Goal: Transaction & Acquisition: Purchase product/service

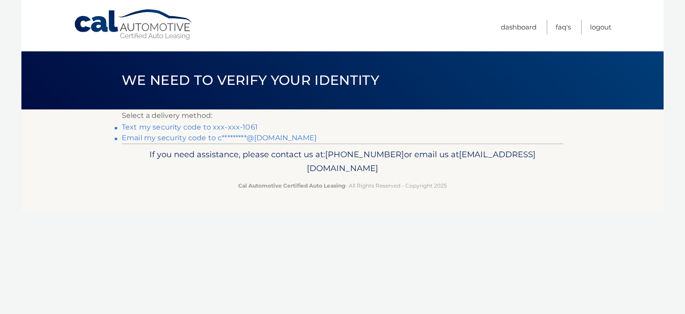
click at [242, 126] on link "Text my security code to xxx-xxx-1061" at bounding box center [190, 127] width 136 height 8
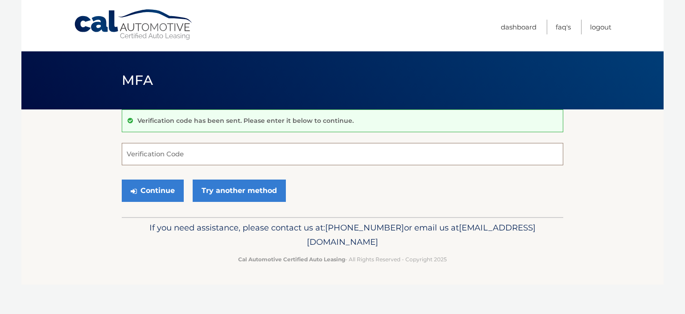
click at [193, 159] on input "Verification Code" at bounding box center [343, 154] width 442 height 22
type input "276011"
click at [157, 194] on button "Continue" at bounding box center [153, 190] width 62 height 22
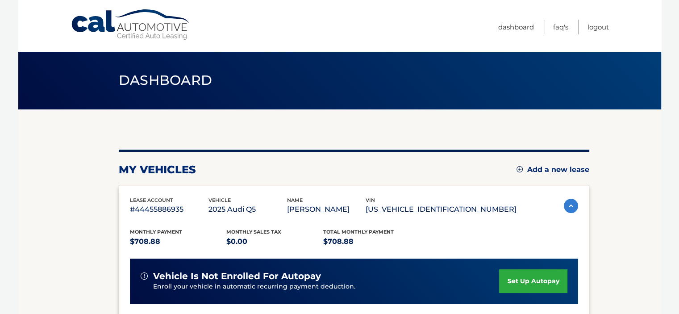
click at [157, 194] on div "lease account #44455886935 vehicle 2025 Audi Q5 name [PERSON_NAME] vin [US_VEHI…" at bounding box center [354, 316] width 470 height 262
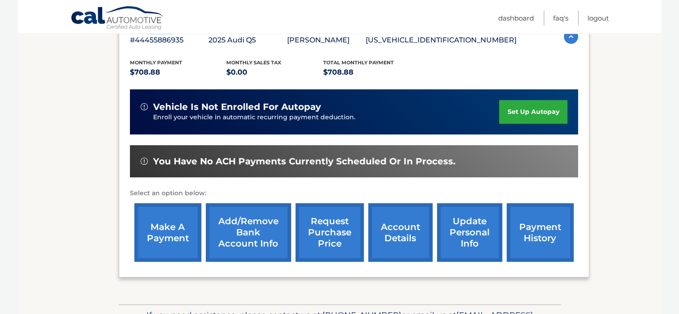
scroll to position [182, 0]
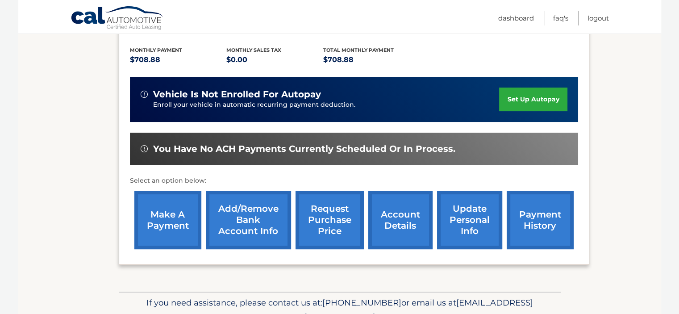
click at [162, 217] on link "make a payment" at bounding box center [167, 220] width 67 height 58
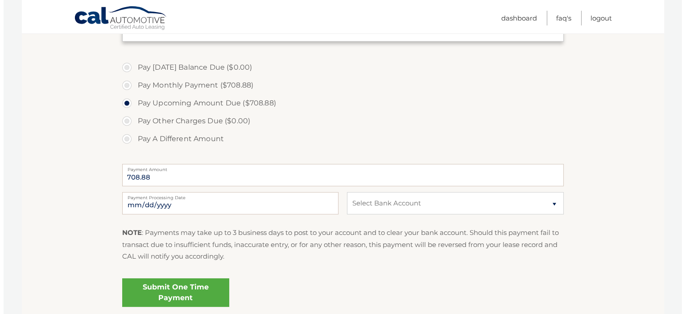
scroll to position [252, 0]
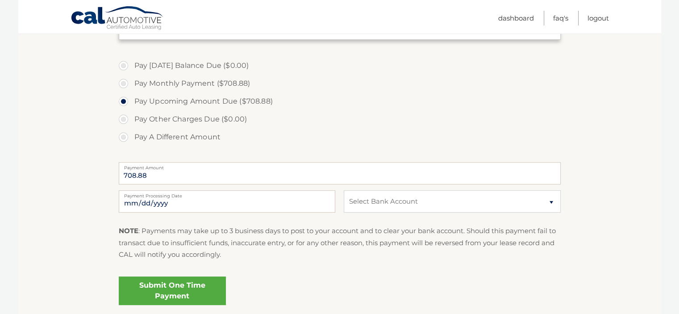
click at [158, 287] on link "Submit One Time Payment" at bounding box center [172, 290] width 107 height 29
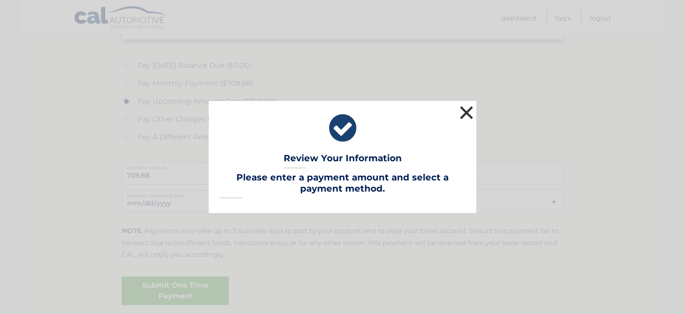
click at [464, 114] on button "×" at bounding box center [467, 113] width 18 height 18
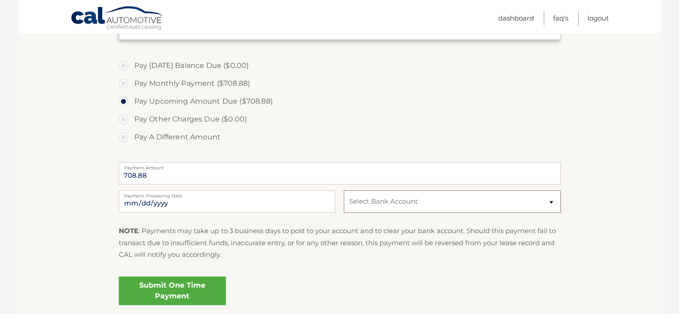
click at [411, 205] on select "Select Bank Account Checking JPMORGAN CHASE BANK, NA *****6698 Checking JPMORGA…" at bounding box center [452, 201] width 216 height 22
select select "MzQ5M2EzYTEtMmVjZC00NzdkLWIyYjctZjUzNjBhZWExNDFl"
click at [344, 190] on select "Select Bank Account Checking JPMORGAN CHASE BANK, NA *****6698 Checking JPMORGA…" at bounding box center [452, 201] width 216 height 22
click at [200, 289] on link "Submit One Time Payment" at bounding box center [172, 290] width 107 height 29
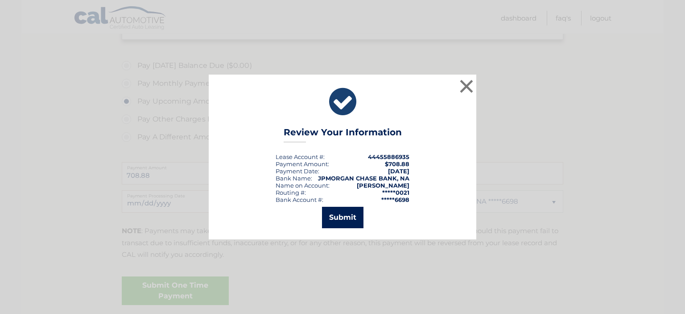
click at [336, 214] on button "Submit" at bounding box center [342, 217] width 41 height 21
